Goal: Check status: Check status

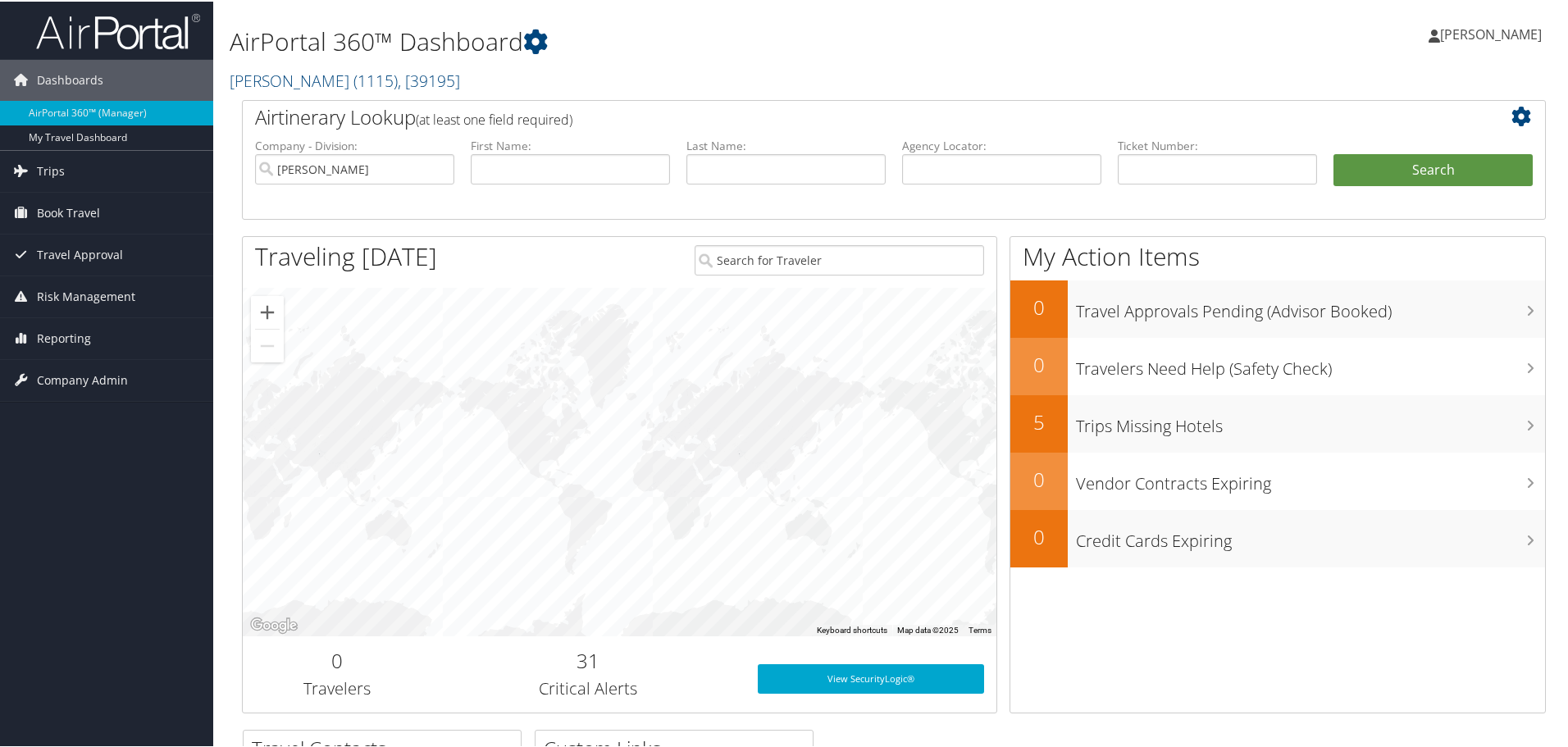
click at [76, 178] on link "Trips" at bounding box center [106, 170] width 213 height 41
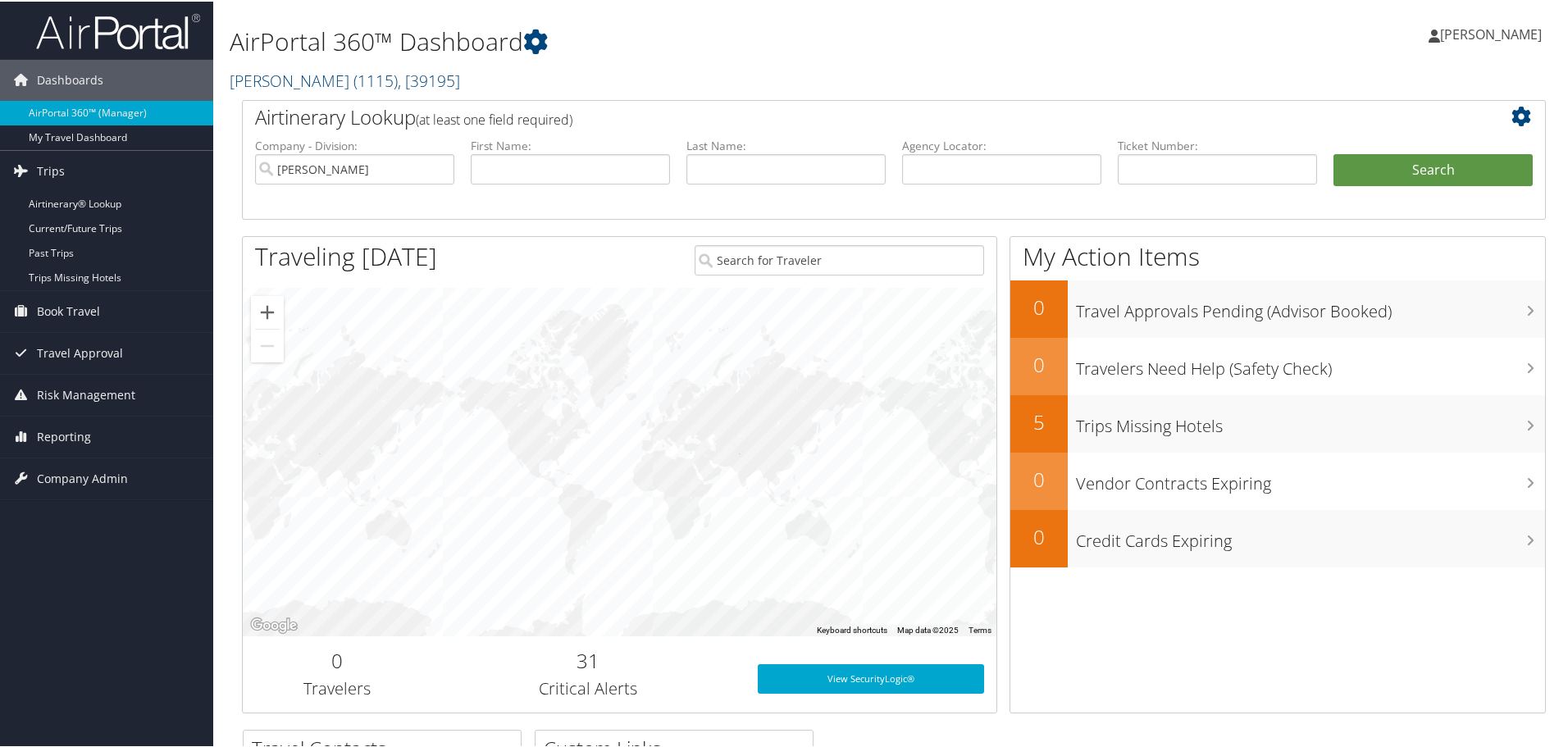
click at [68, 225] on link "Current/Future Trips" at bounding box center [106, 227] width 213 height 25
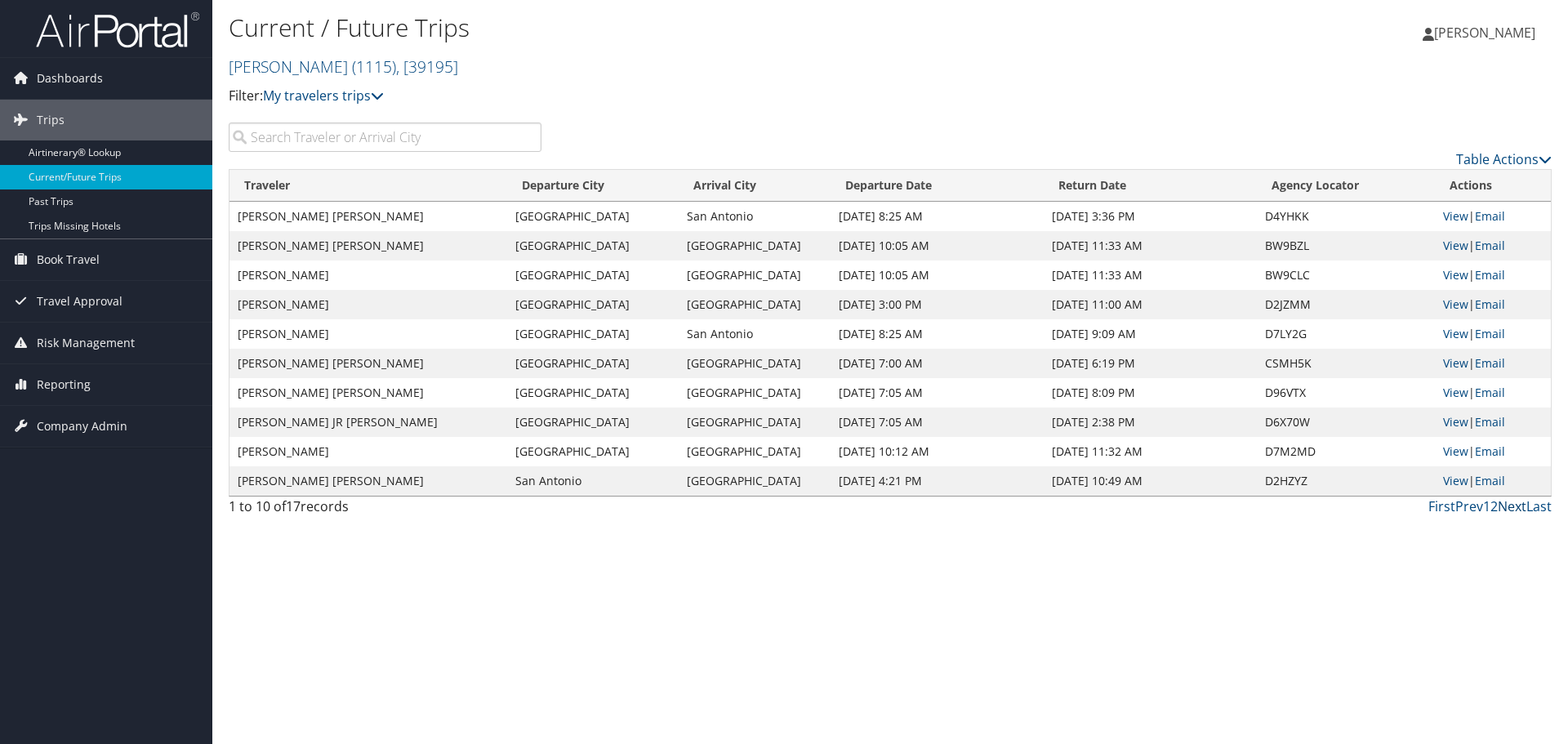
click at [1509, 506] on link "Next" at bounding box center [1511, 506] width 29 height 18
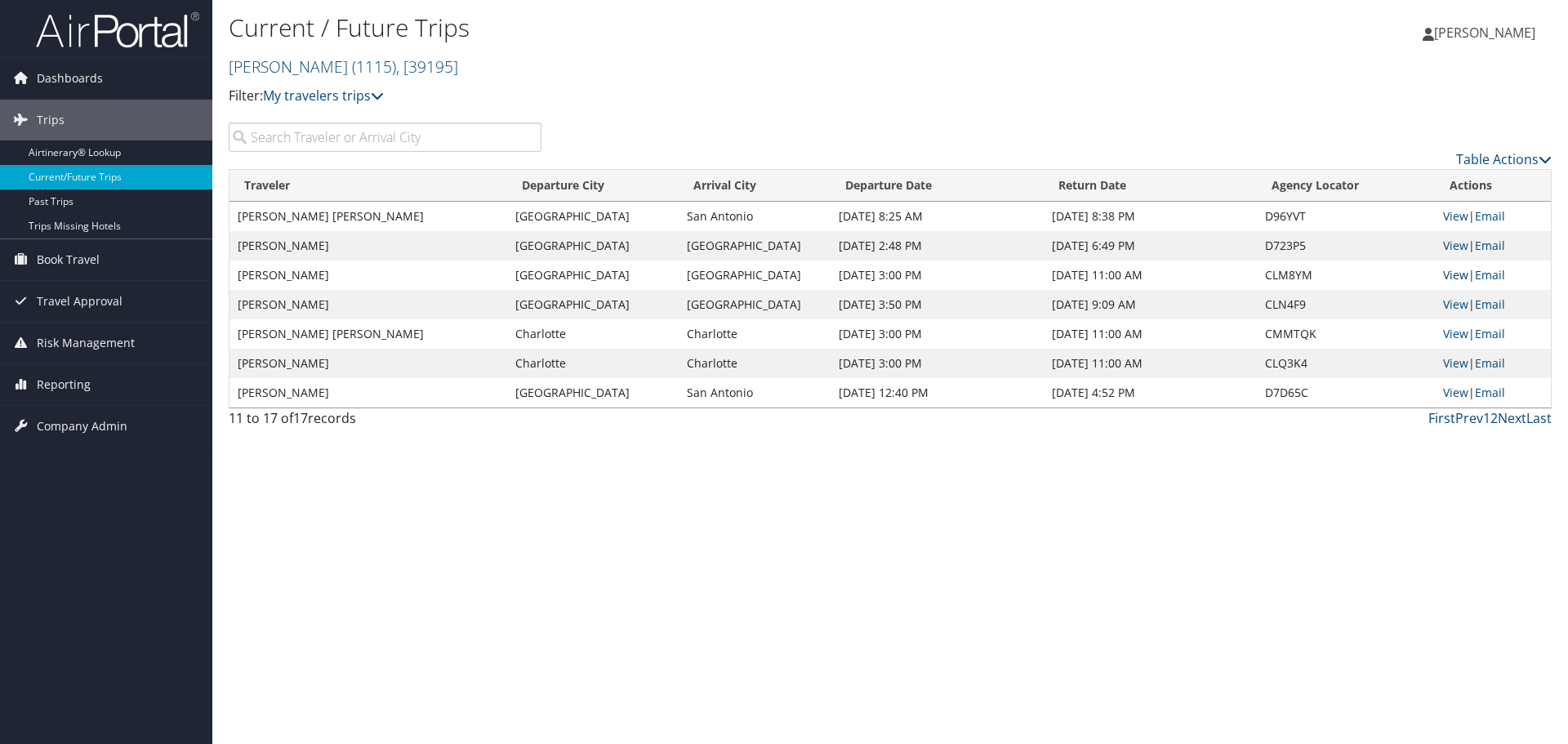
click at [1450, 275] on link "View" at bounding box center [1455, 275] width 25 height 15
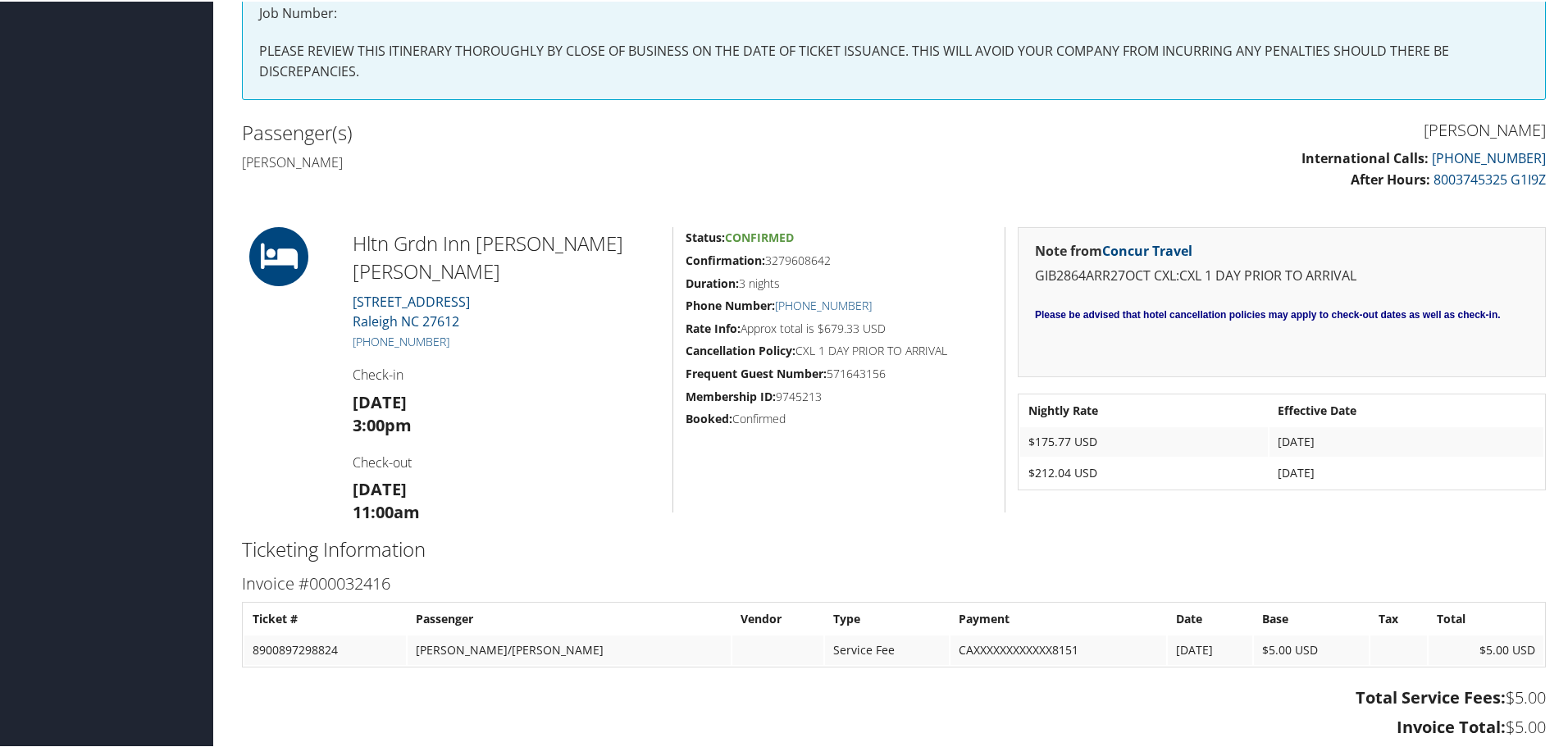
scroll to position [410, 0]
